Goal: Communication & Community: Ask a question

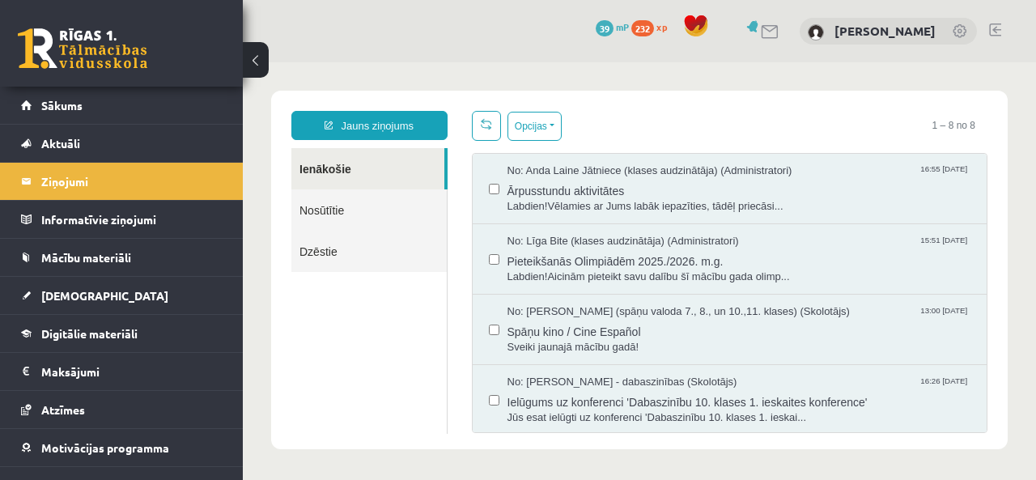
click at [63, 294] on span "[DEMOGRAPHIC_DATA]" at bounding box center [104, 295] width 127 height 15
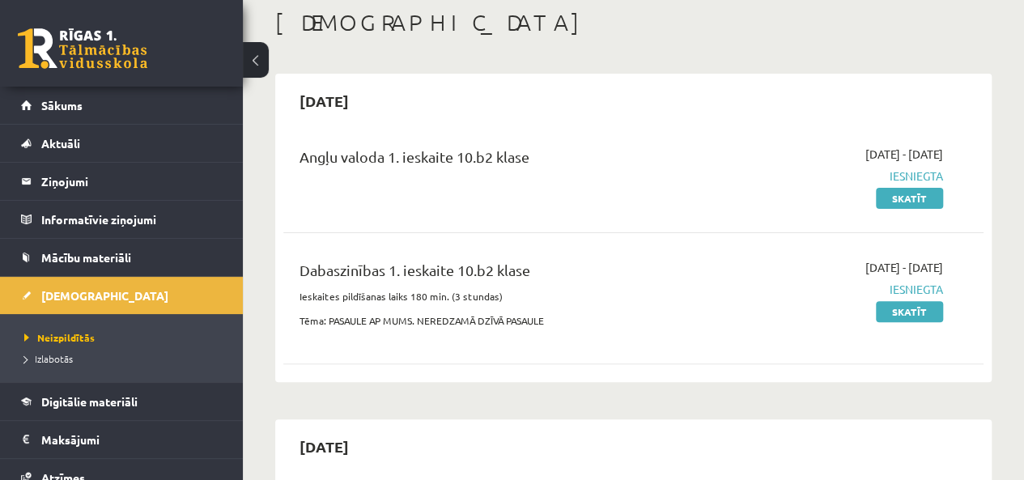
scroll to position [81, 0]
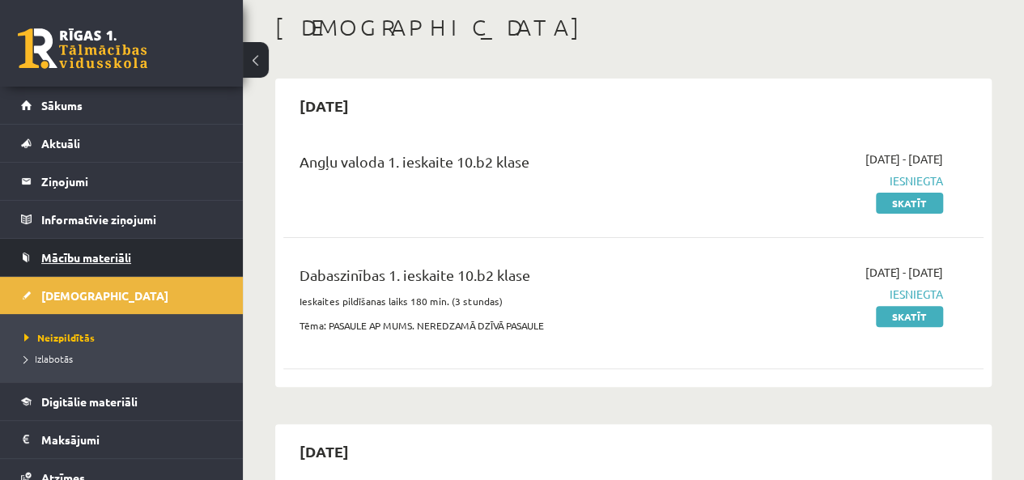
click at [96, 257] on span "Mācību materiāli" at bounding box center [86, 257] width 90 height 15
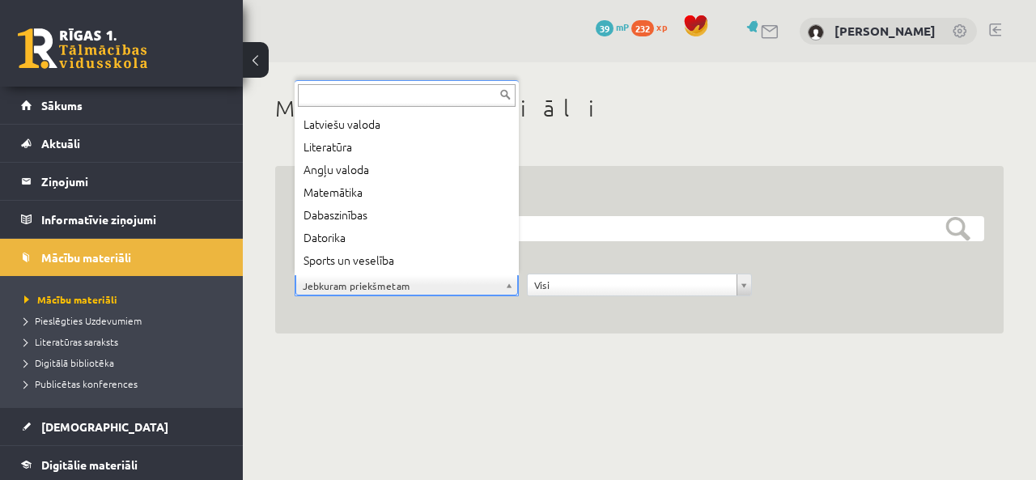
scroll to position [42, 0]
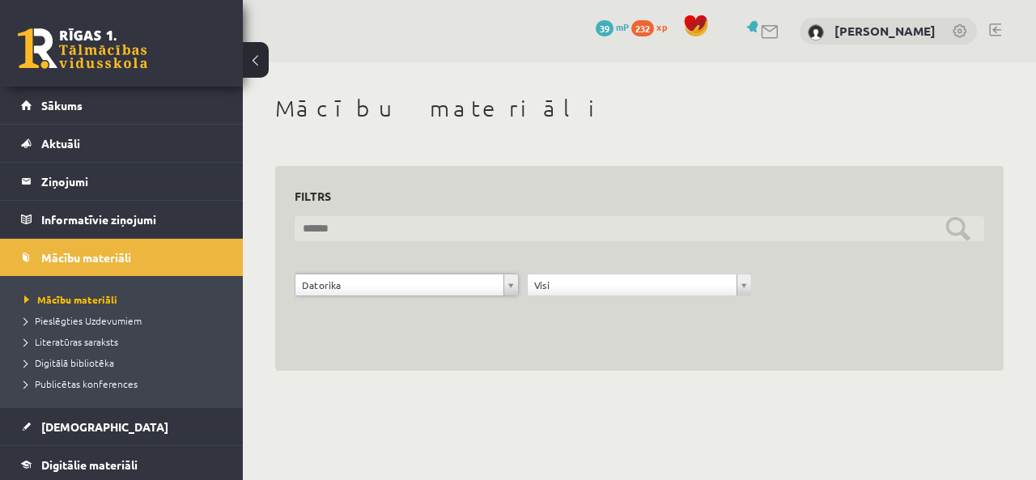
click at [965, 228] on input "text" at bounding box center [640, 228] width 690 height 25
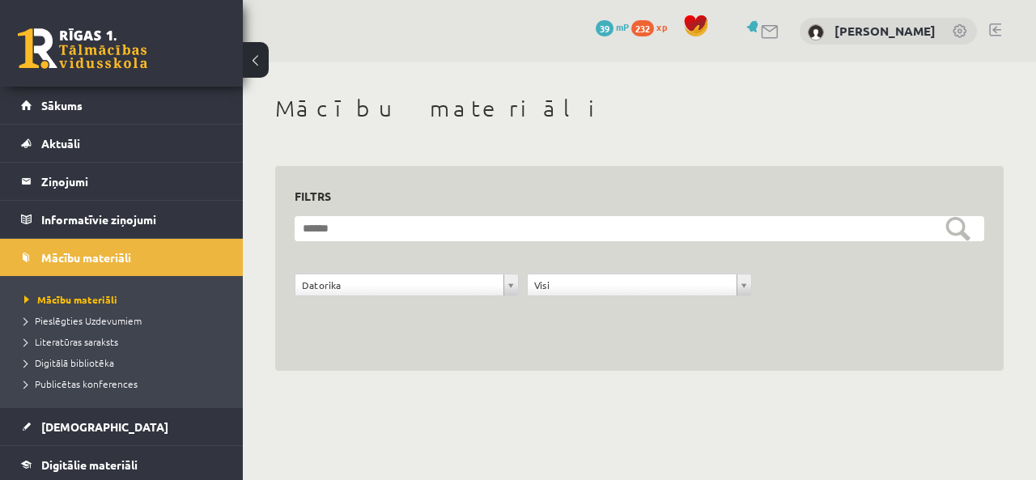
click at [915, 305] on div "**********" at bounding box center [640, 294] width 698 height 40
click at [96, 317] on span "Pieslēgties Uzdevumiem" at bounding box center [82, 320] width 117 height 13
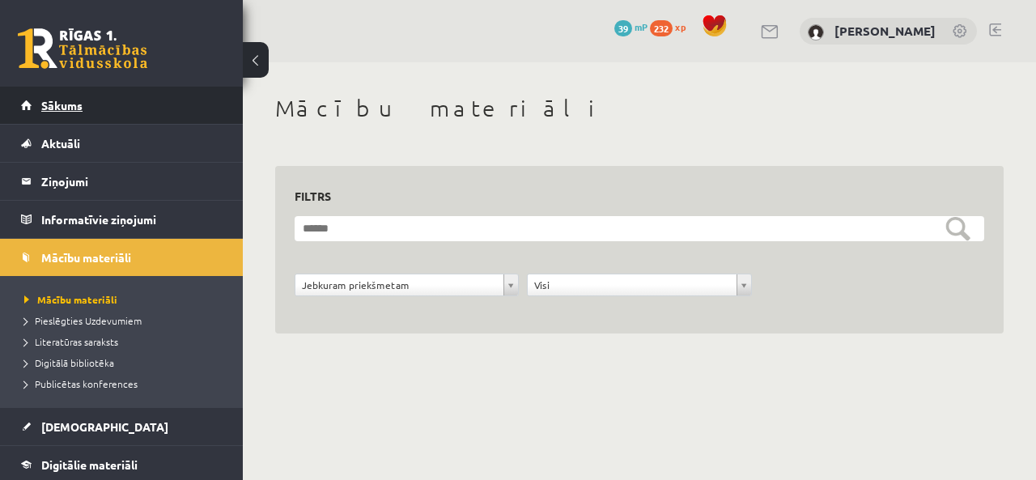
click at [55, 97] on link "Sākums" at bounding box center [122, 105] width 202 height 37
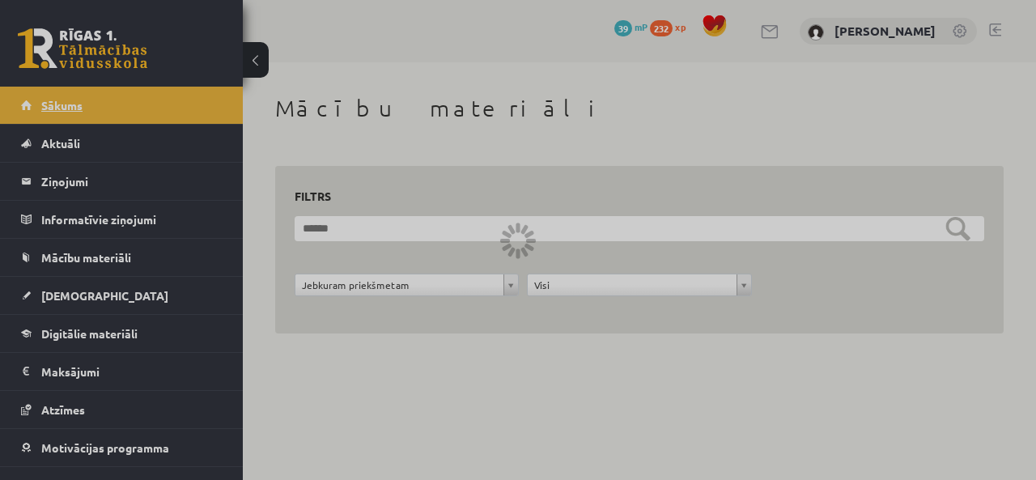
click at [55, 97] on div at bounding box center [518, 240] width 1036 height 480
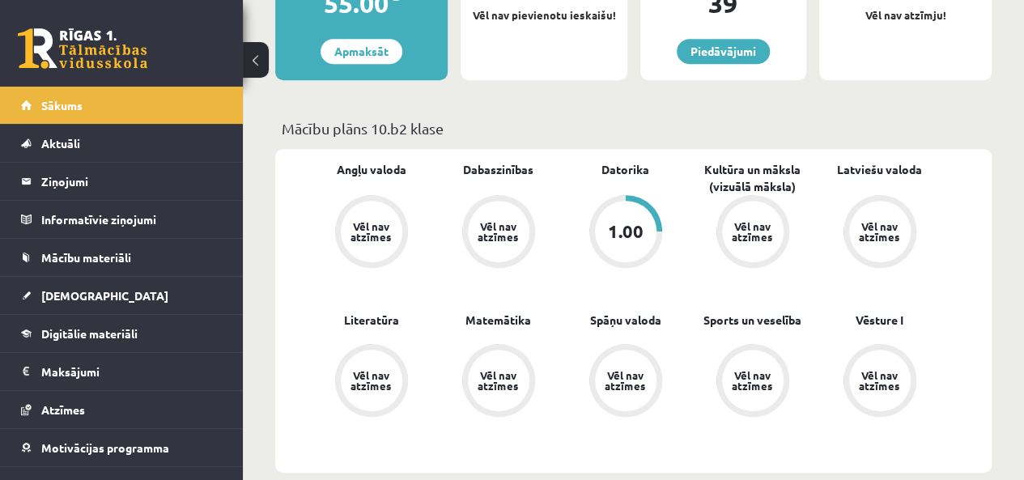
scroll to position [405, 0]
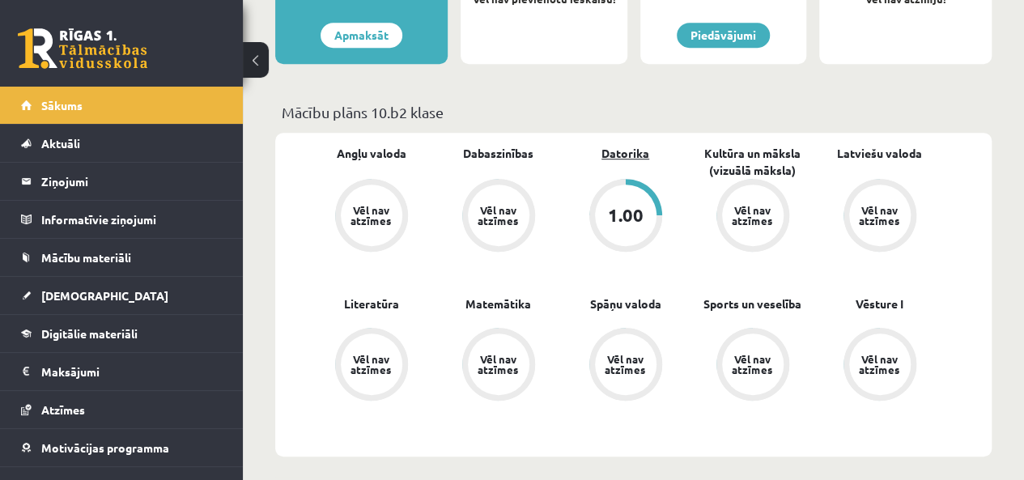
click at [619, 156] on link "Datorika" at bounding box center [626, 153] width 48 height 17
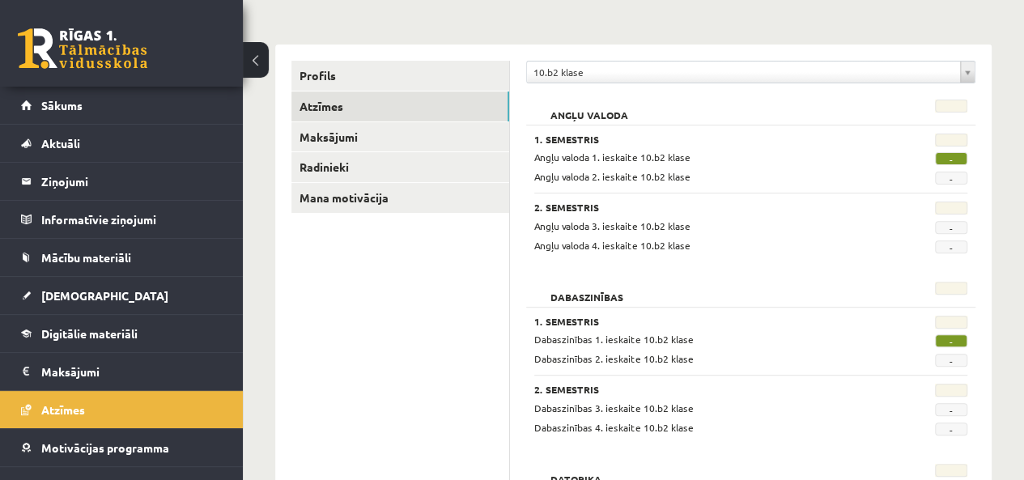
scroll to position [162, 0]
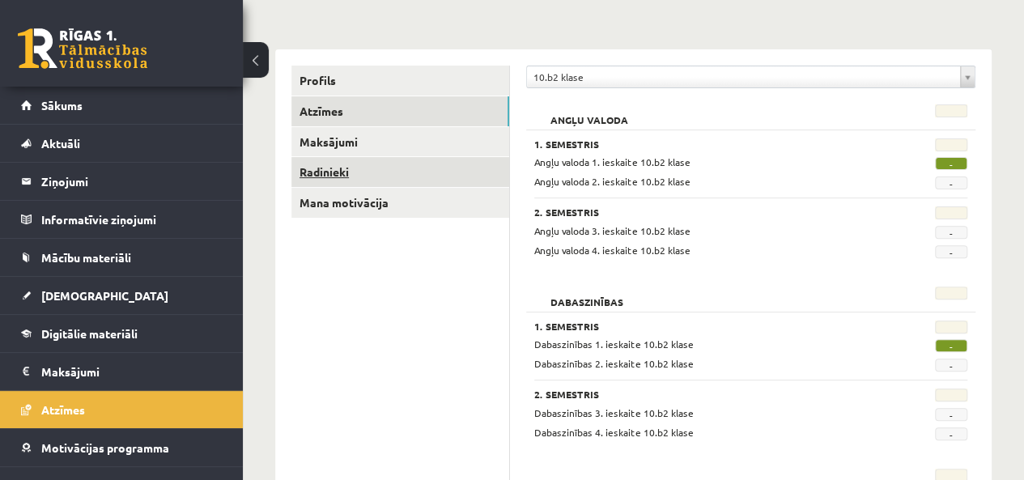
click at [351, 173] on link "Radinieki" at bounding box center [400, 172] width 218 height 30
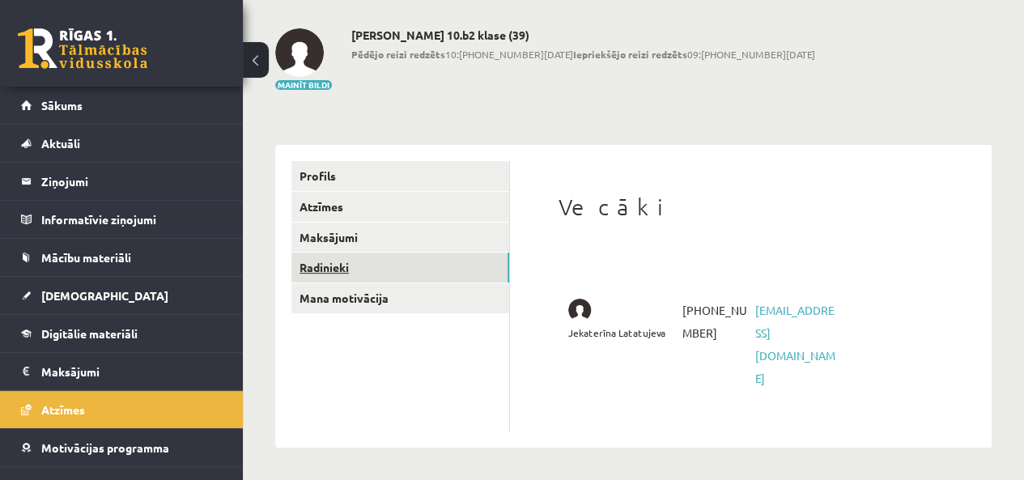
scroll to position [20, 0]
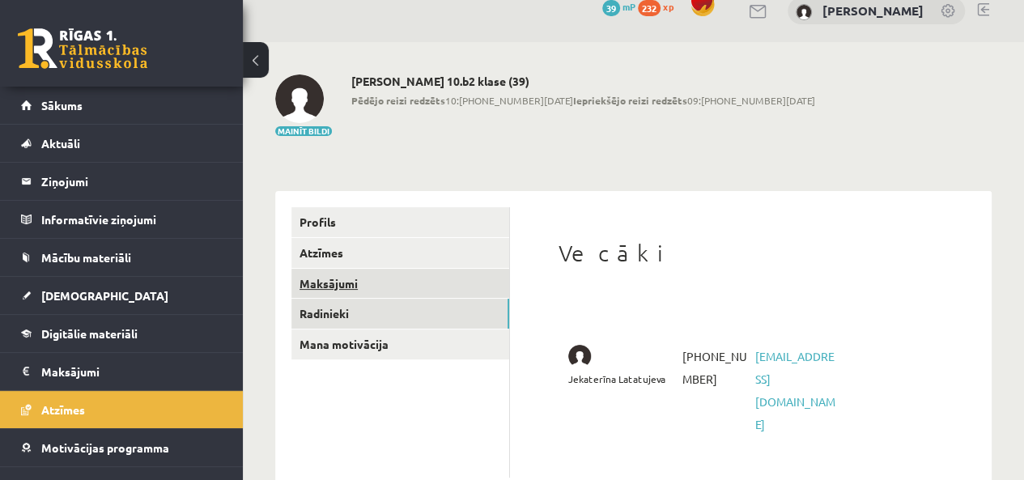
click at [340, 277] on link "Maksājumi" at bounding box center [400, 284] width 218 height 30
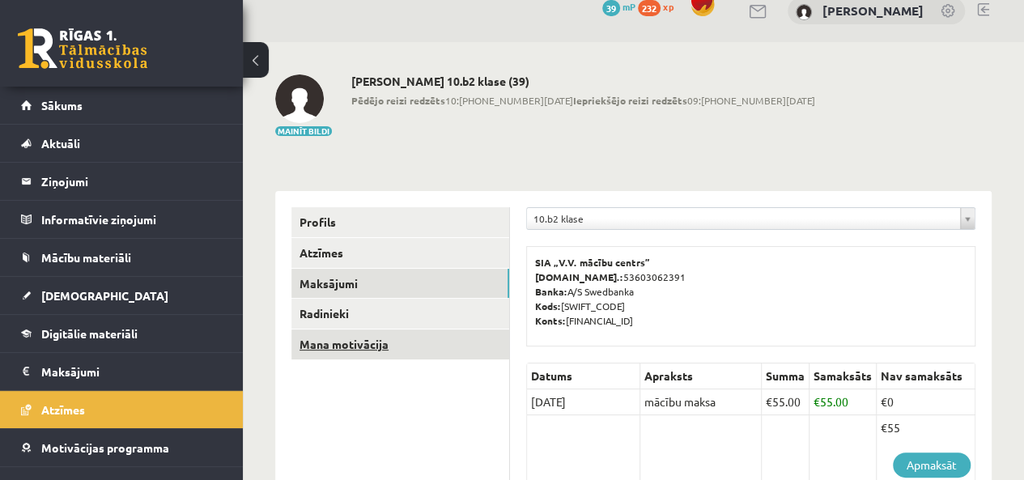
click at [321, 350] on link "Mana motivācija" at bounding box center [400, 345] width 218 height 30
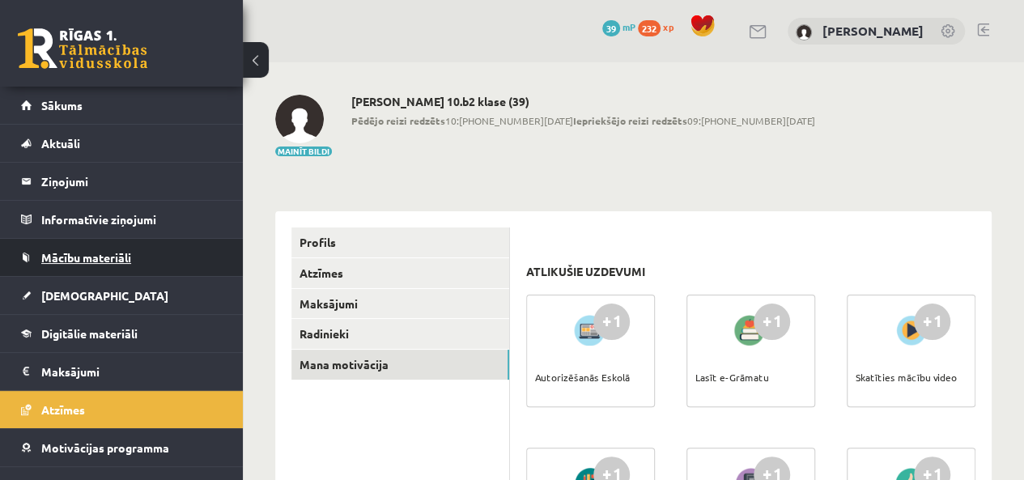
click at [82, 250] on span "Mācību materiāli" at bounding box center [86, 257] width 90 height 15
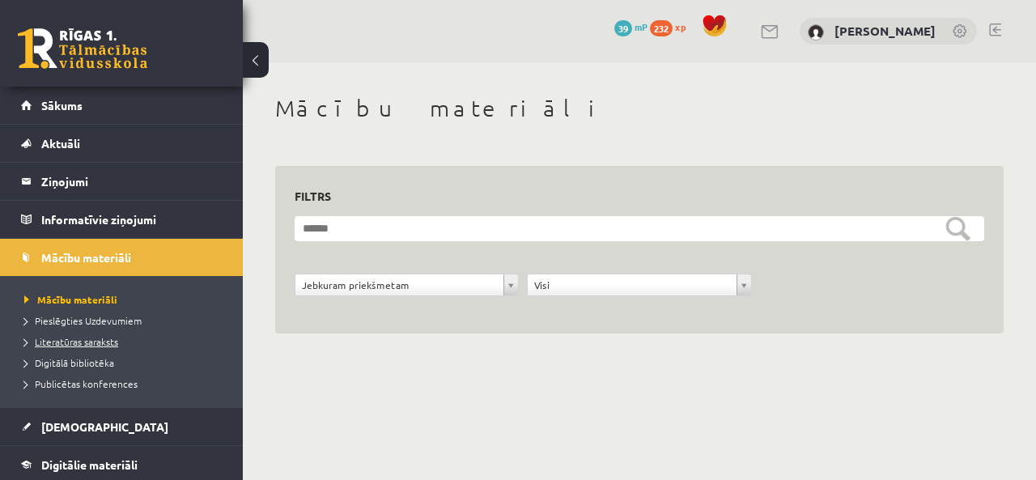
click at [78, 338] on span "Literatūras saraksts" at bounding box center [71, 341] width 94 height 13
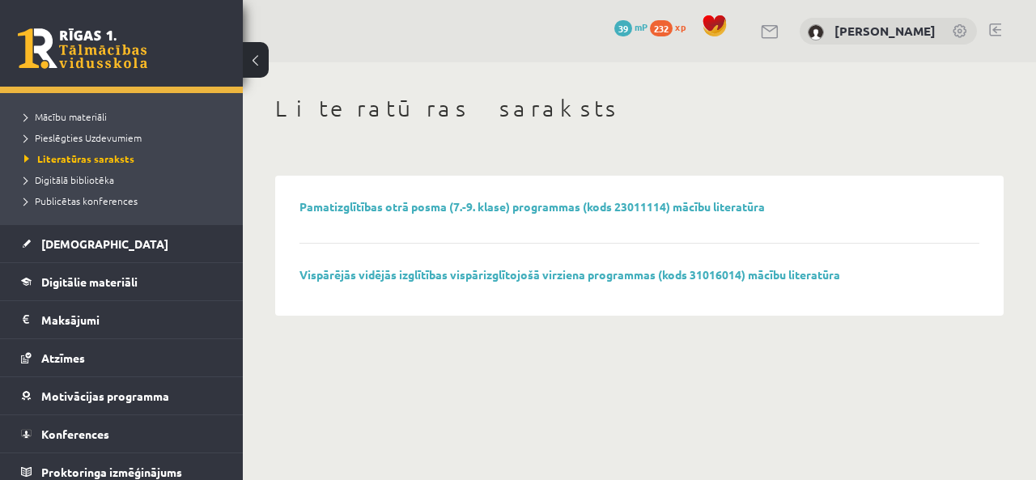
scroll to position [189, 0]
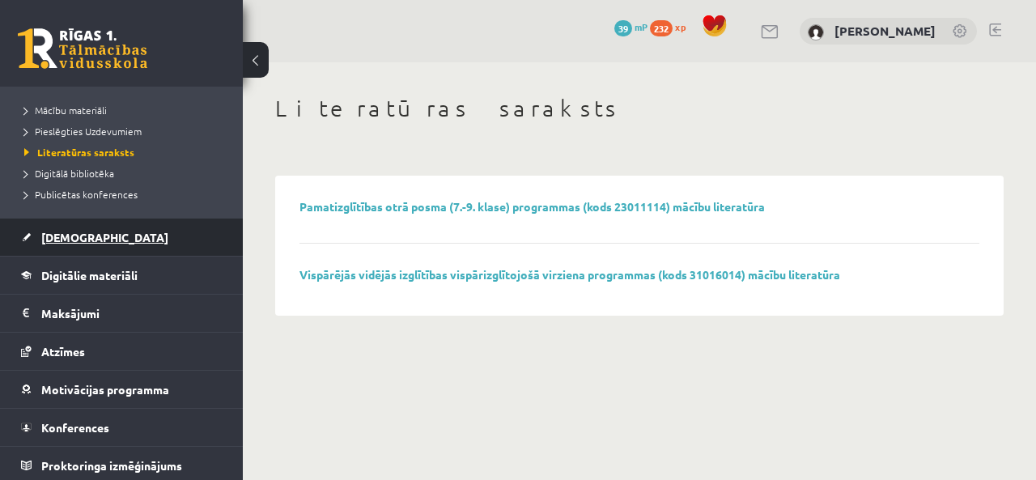
click at [76, 239] on span "[DEMOGRAPHIC_DATA]" at bounding box center [104, 237] width 127 height 15
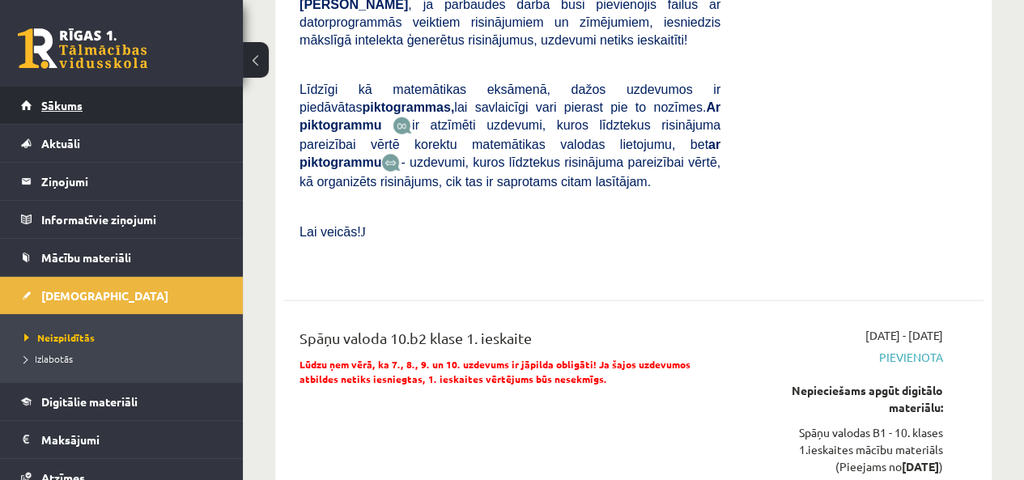
click at [150, 104] on link "Sākums" at bounding box center [122, 105] width 202 height 37
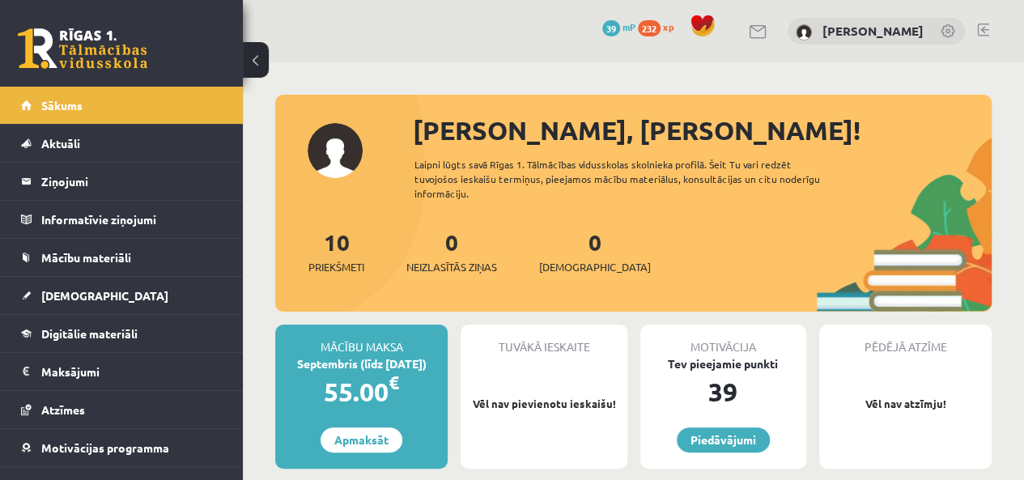
scroll to position [324, 0]
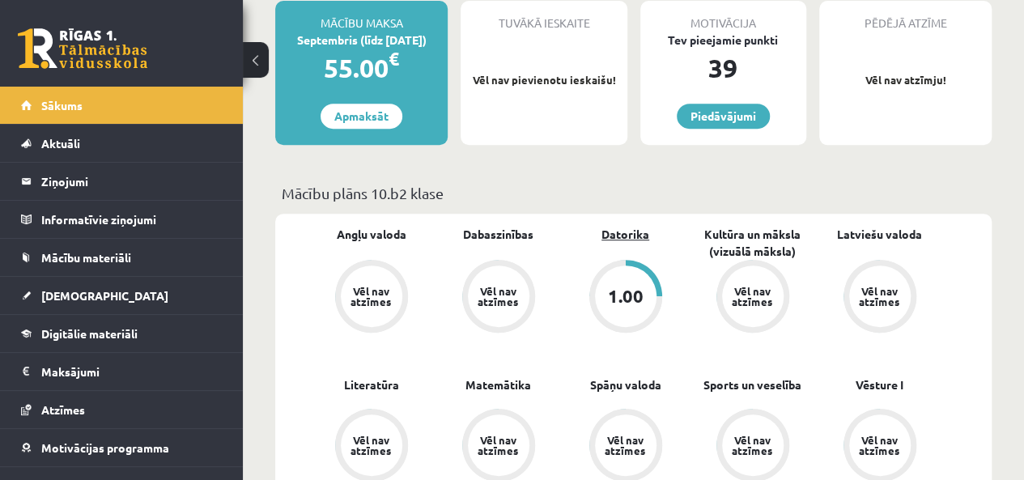
click at [616, 234] on link "Datorika" at bounding box center [626, 234] width 48 height 17
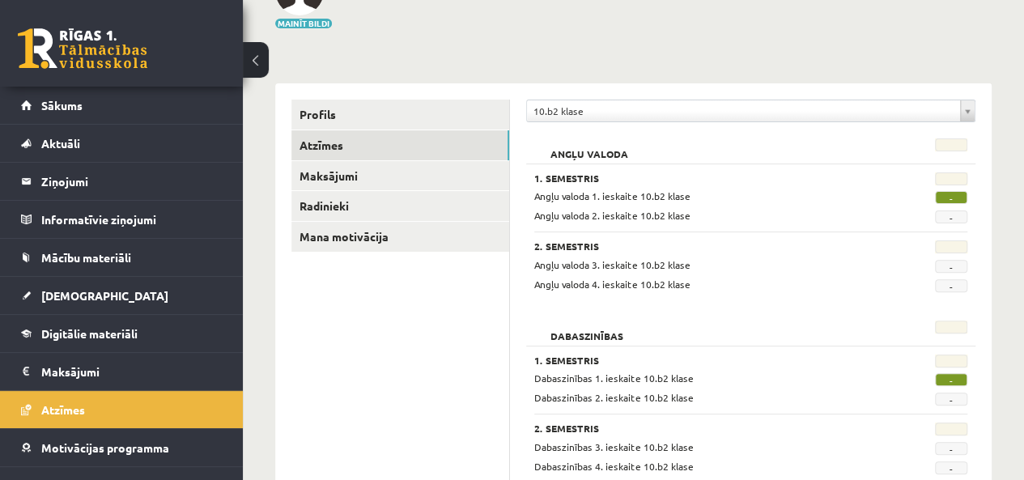
scroll to position [81, 0]
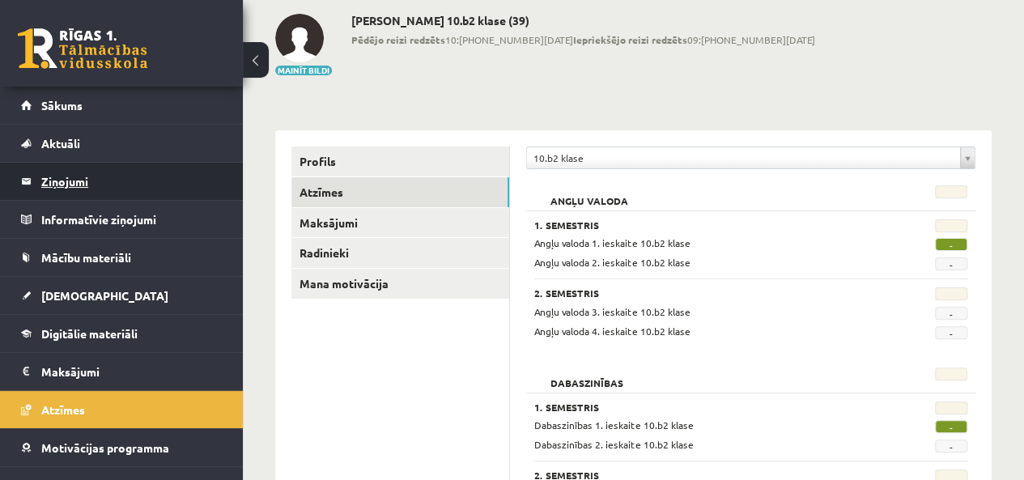
click at [41, 180] on legend "Ziņojumi 0" at bounding box center [131, 181] width 181 height 37
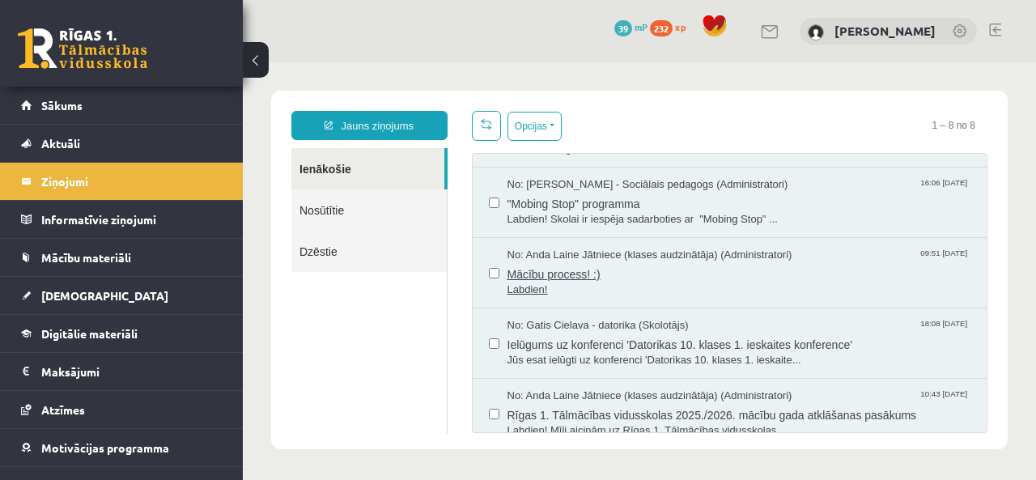
scroll to position [282, 0]
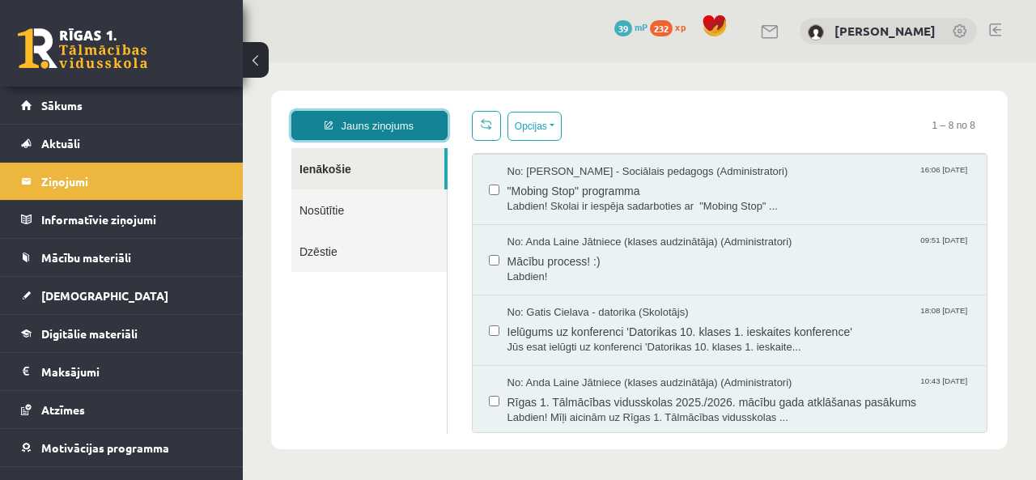
click at [423, 121] on link "Jauns ziņojums" at bounding box center [369, 125] width 156 height 29
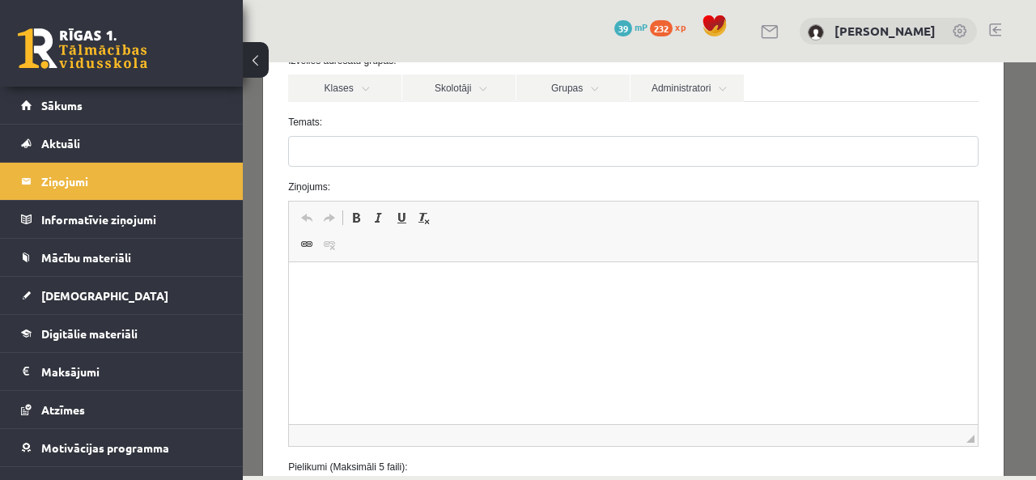
scroll to position [0, 0]
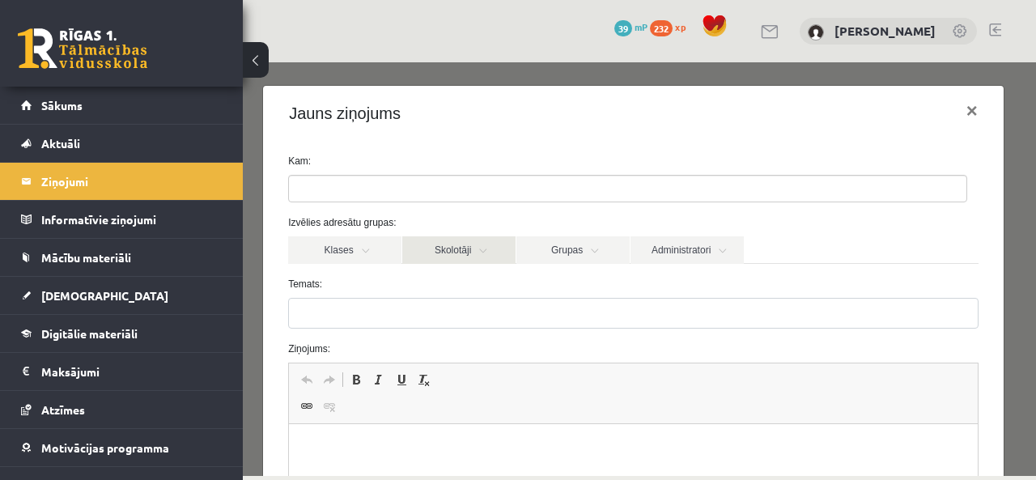
click at [480, 255] on link "Skolotāji" at bounding box center [458, 250] width 113 height 28
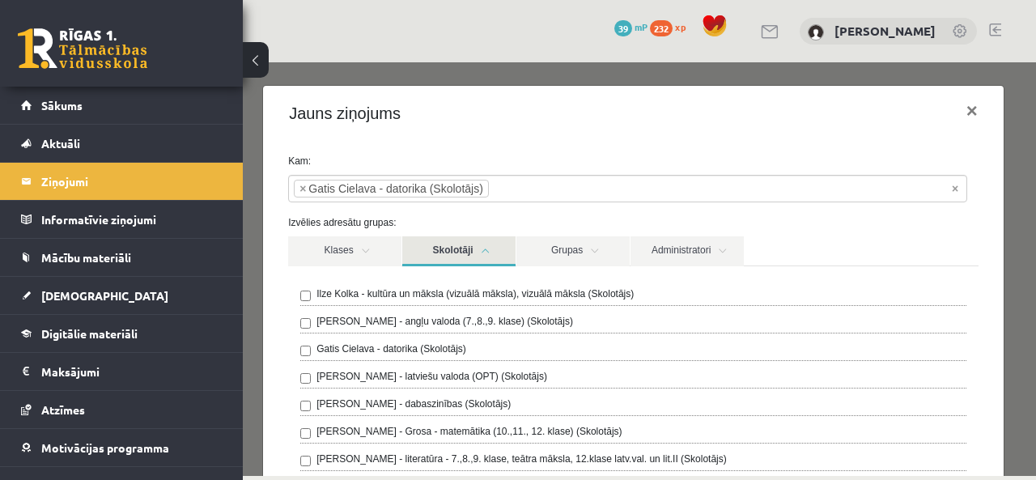
click at [462, 255] on link "Skolotāji" at bounding box center [458, 251] width 113 height 30
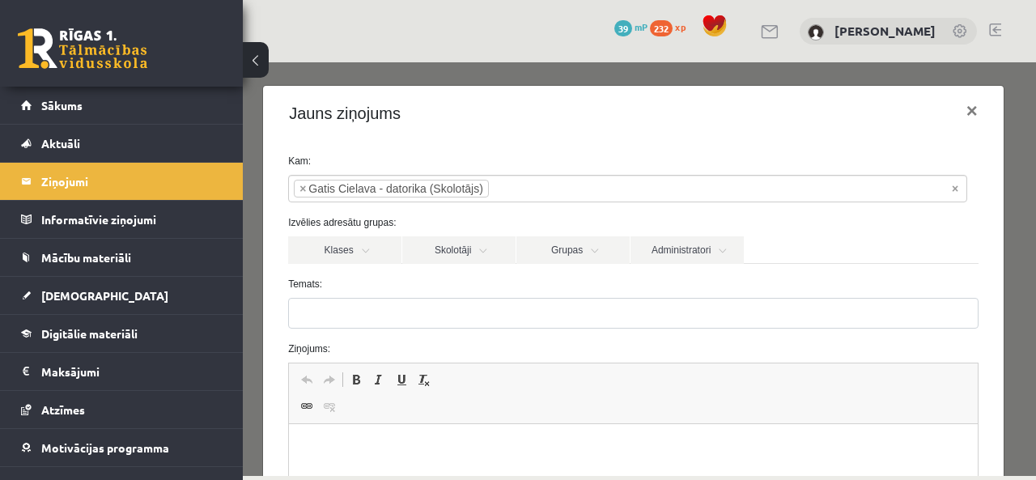
scroll to position [81, 0]
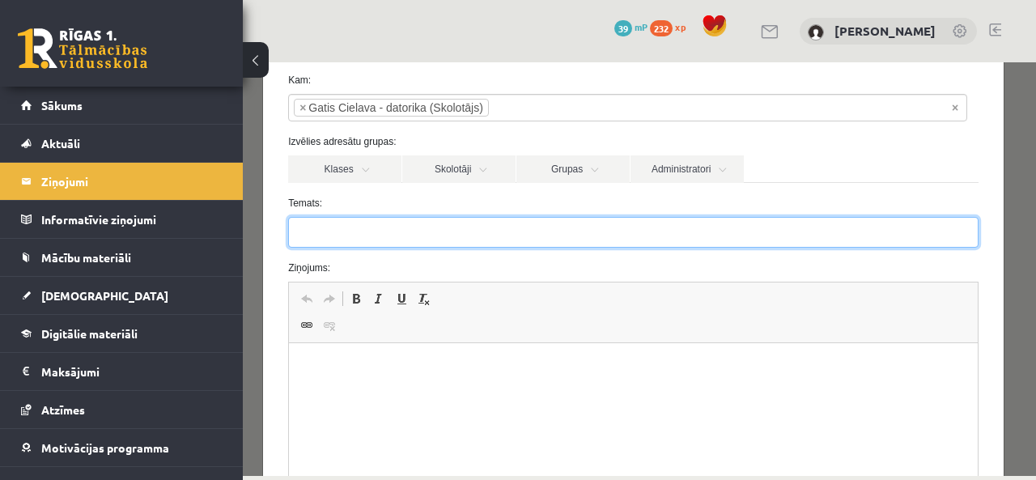
click at [449, 232] on input "Temats:" at bounding box center [633, 232] width 691 height 31
type input "*"
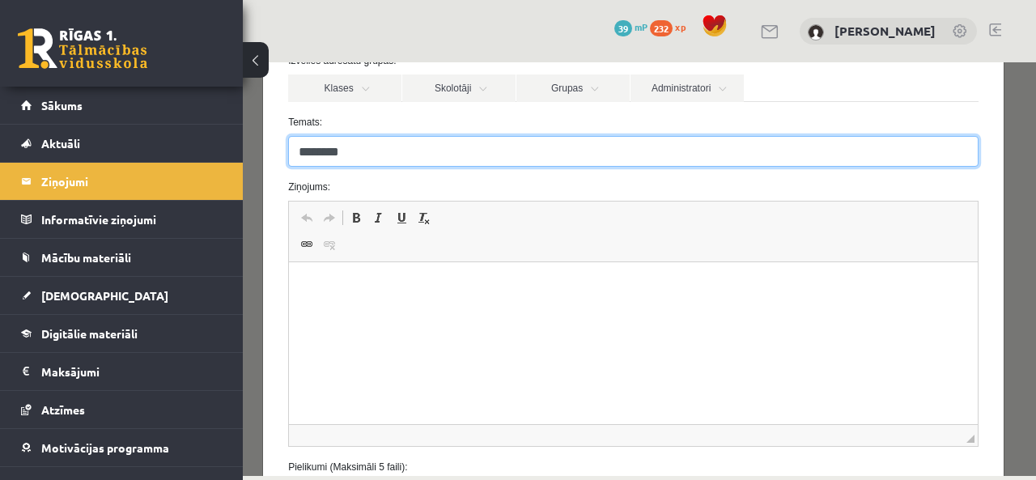
type input "********"
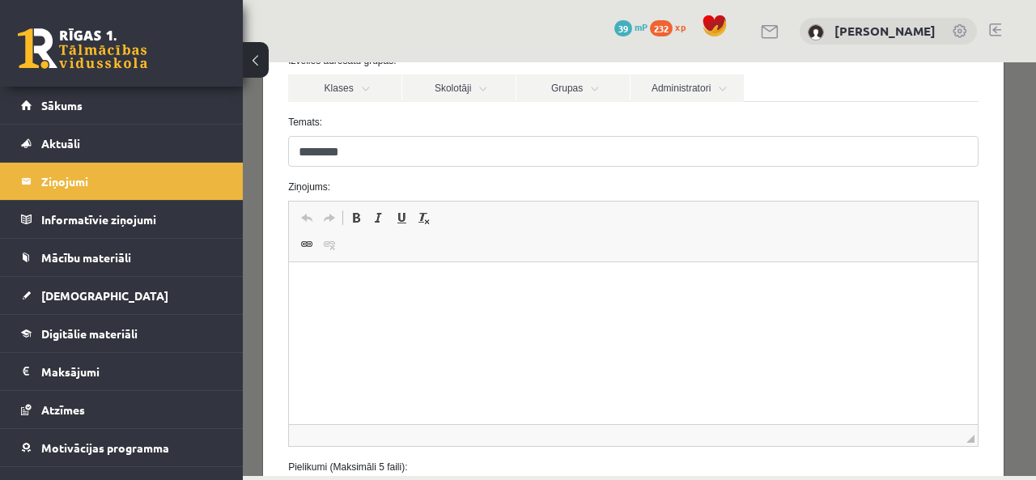
click at [323, 289] on p "Визуальный текстовый редактор, wiswyg-editor-47024951146280-1757575511-177" at bounding box center [633, 287] width 657 height 17
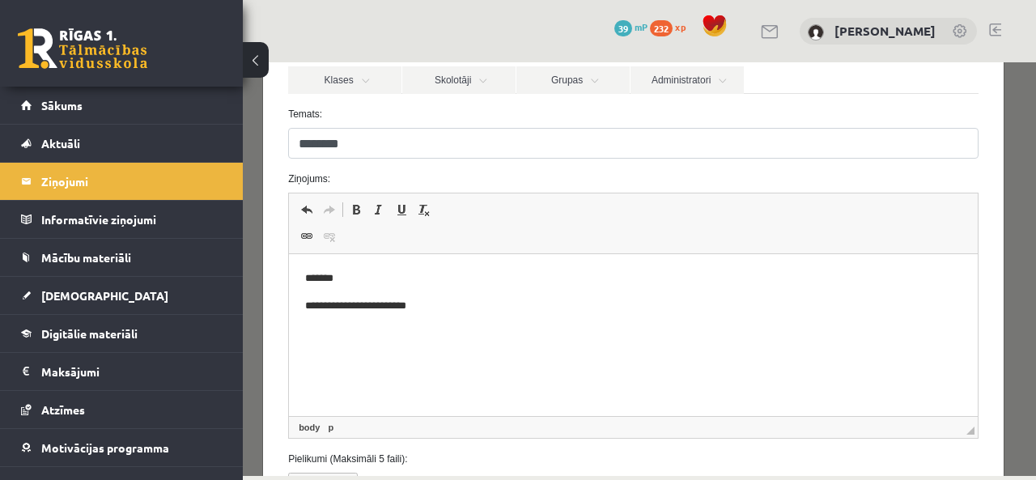
scroll to position [301, 0]
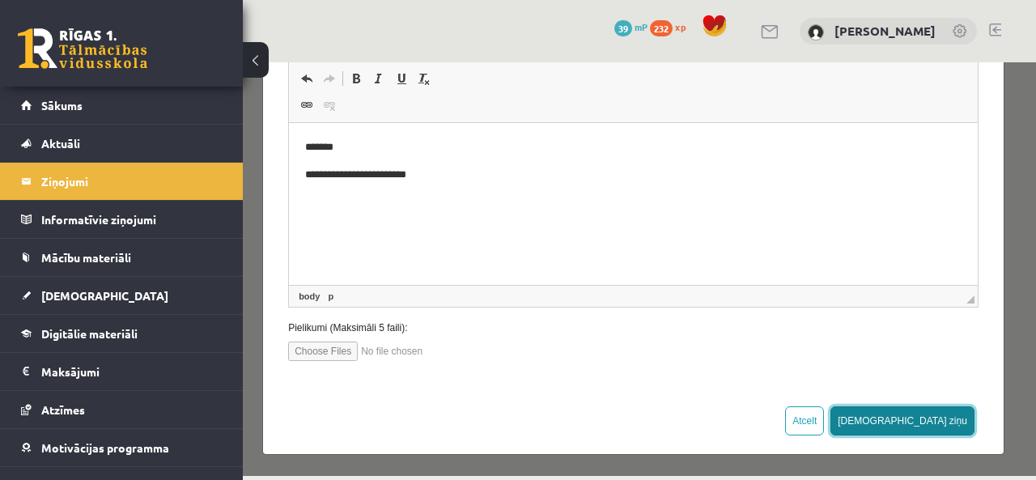
click at [928, 425] on button "Sūtīt ziņu" at bounding box center [903, 420] width 144 height 29
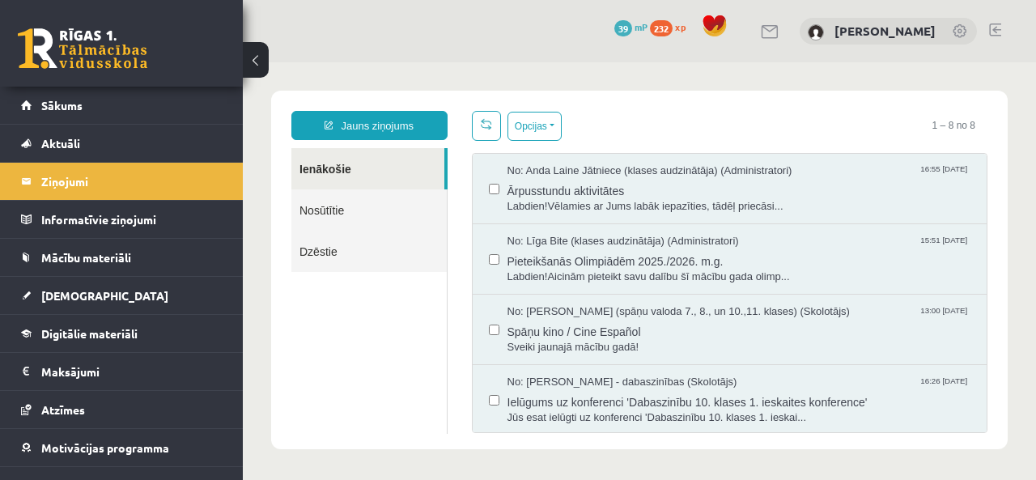
scroll to position [0, 0]
click at [338, 218] on link "Nosūtītie" at bounding box center [368, 209] width 155 height 41
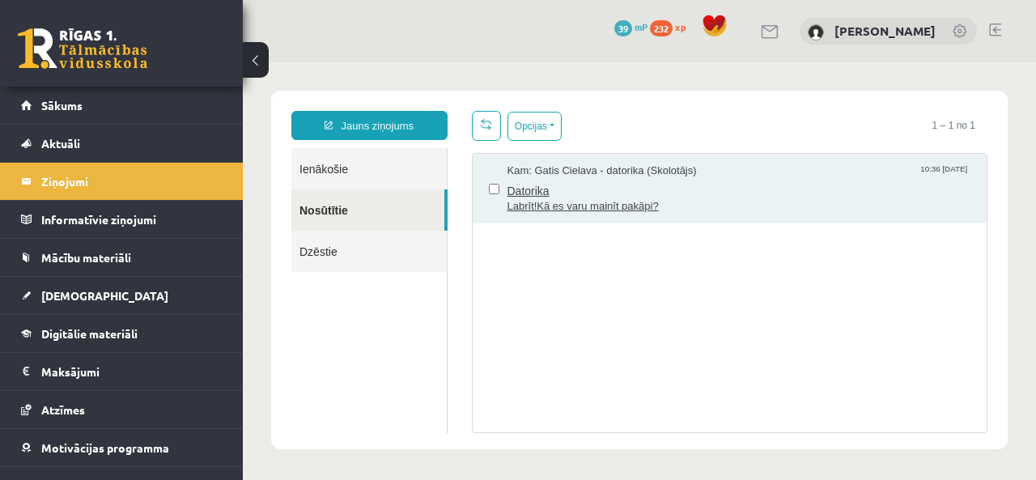
click at [719, 197] on span "Datorika" at bounding box center [740, 189] width 464 height 20
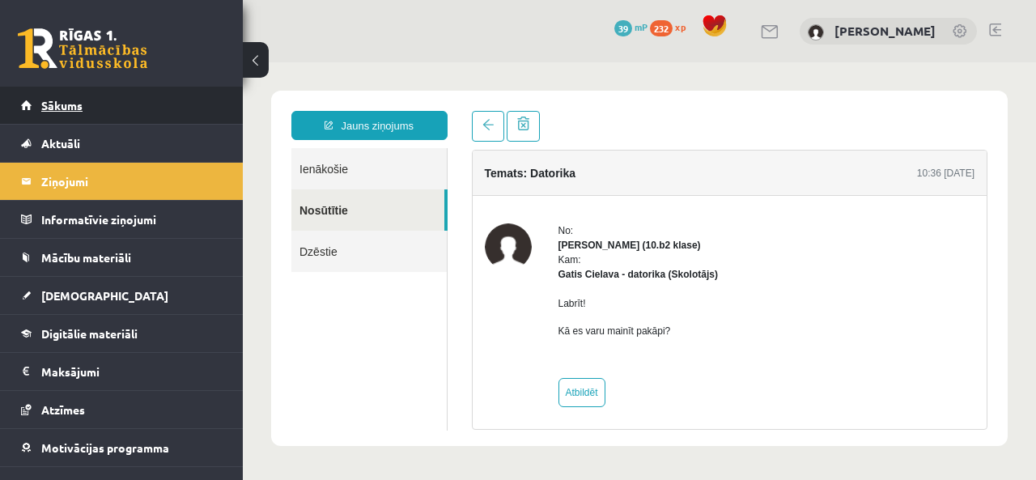
click at [48, 107] on span "Sākums" at bounding box center [61, 105] width 41 height 15
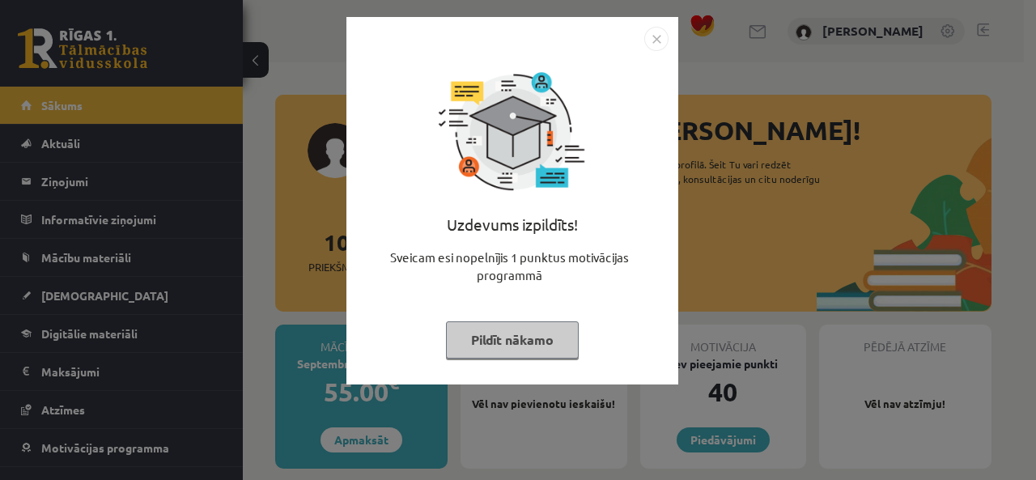
click at [666, 41] on img "Close" at bounding box center [656, 39] width 24 height 24
